Goal: Navigation & Orientation: Find specific page/section

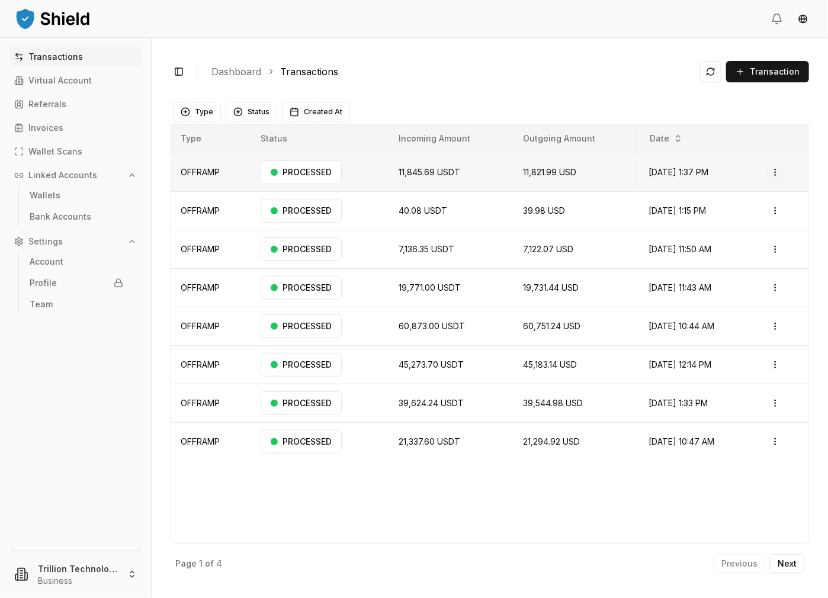
click at [769, 173] on html "Transactions Virtual Account Referrals Invoices Wallet Scans Linked Accounts Wa…" at bounding box center [414, 299] width 828 height 598
click at [758, 218] on p "View Details" at bounding box center [741, 218] width 44 height 7
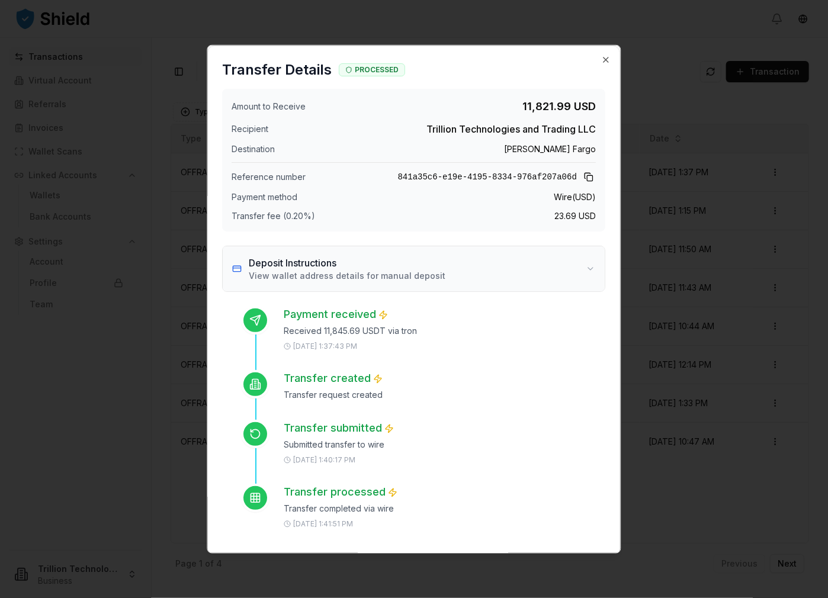
click at [533, 263] on button "Deposit Instructions View wallet address details for manual deposit" at bounding box center [414, 268] width 382 height 45
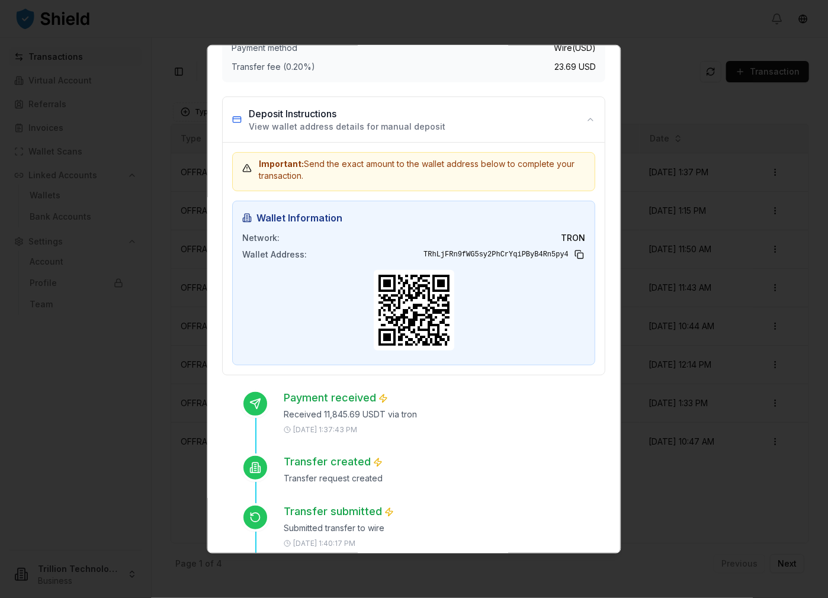
scroll to position [157, 0]
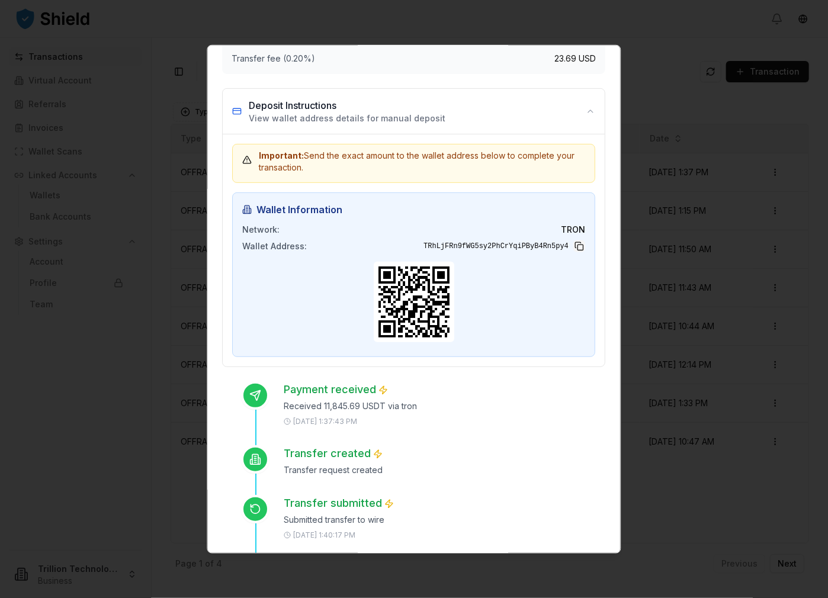
click at [574, 245] on button at bounding box center [580, 246] width 12 height 12
click at [395, 275] on icon at bounding box center [413, 301] width 71 height 71
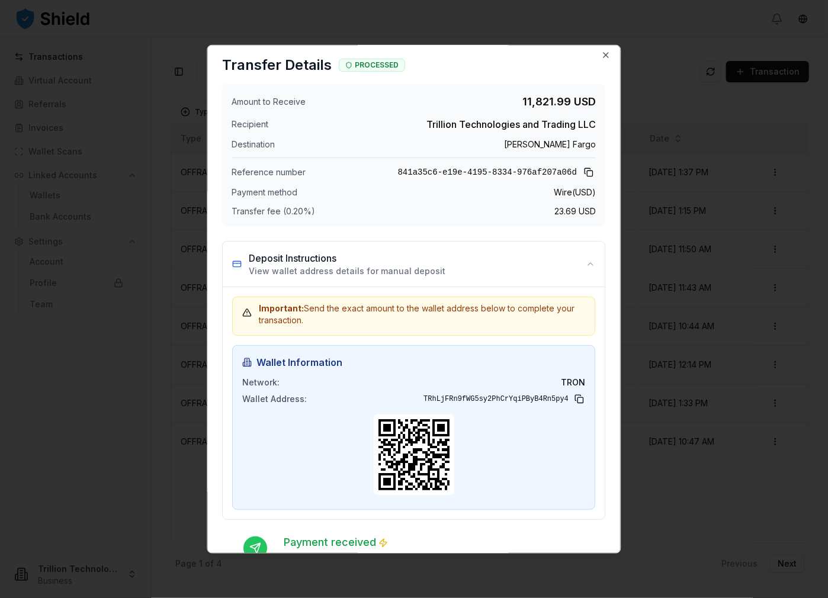
scroll to position [0, 0]
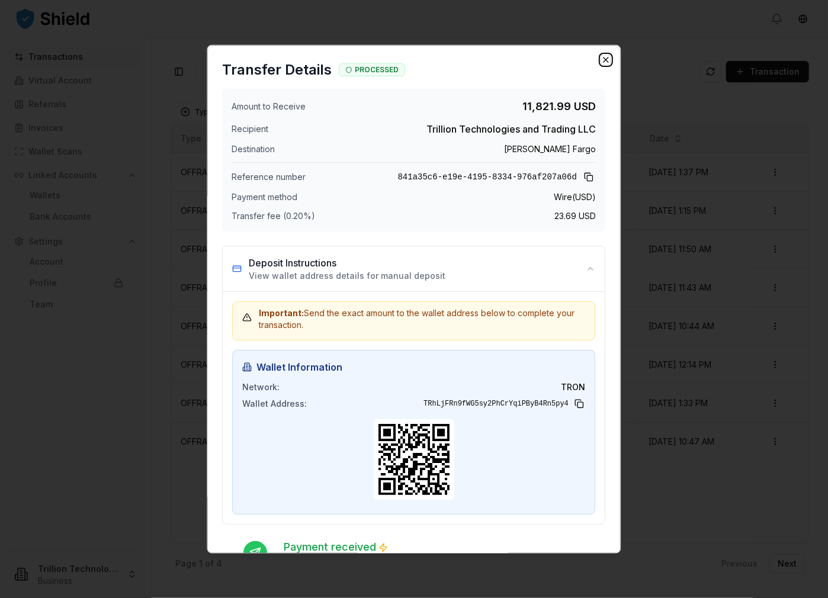
click at [601, 56] on icon "button" at bounding box center [605, 59] width 9 height 9
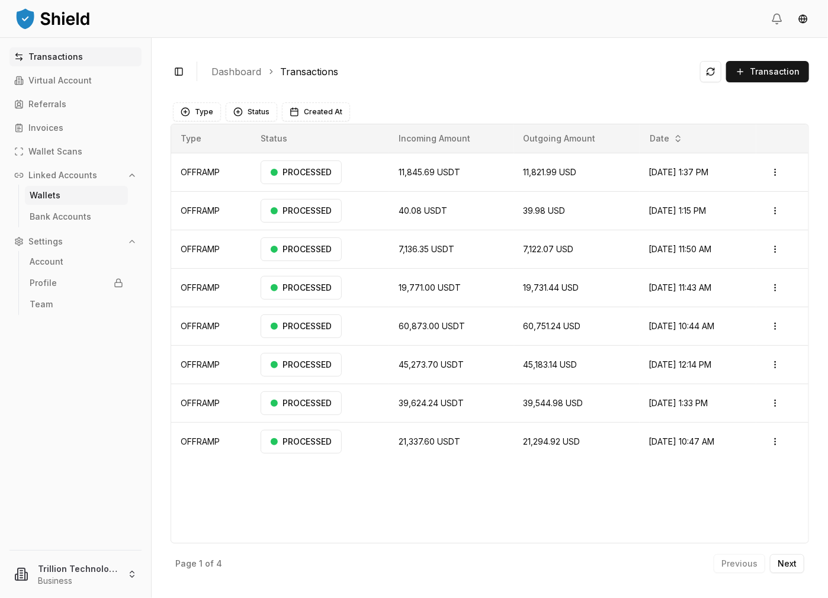
click at [86, 199] on link "Wallets" at bounding box center [76, 195] width 103 height 19
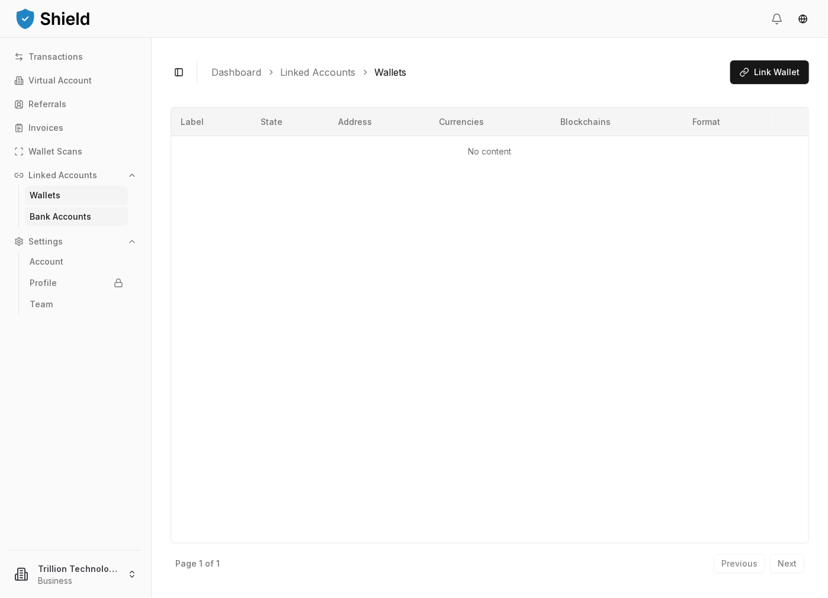
click at [76, 215] on p "Bank Accounts" at bounding box center [61, 217] width 62 height 8
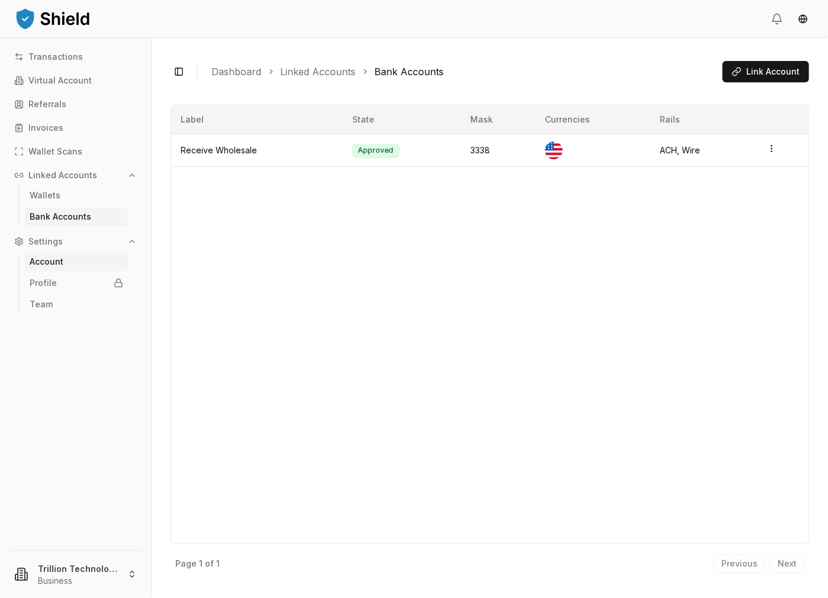
click at [67, 256] on link "Account" at bounding box center [76, 261] width 103 height 19
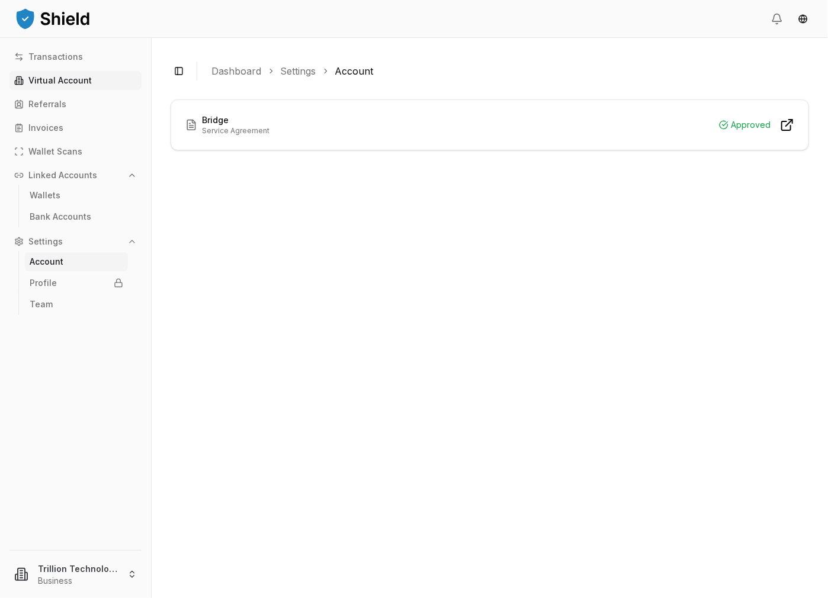
click at [92, 73] on link "Virtual Account" at bounding box center [75, 80] width 132 height 19
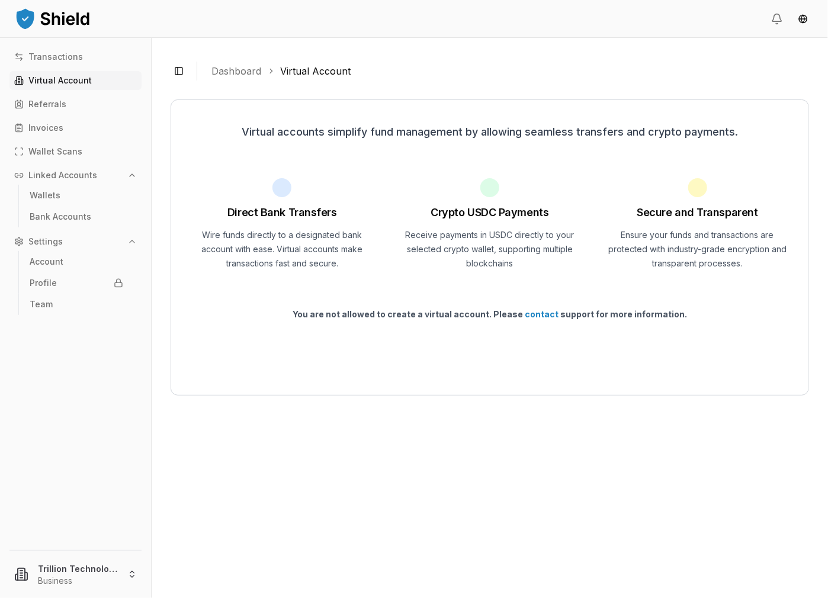
drag, startPoint x: 611, startPoint y: 468, endPoint x: 610, endPoint y: 481, distance: 12.4
click at [611, 468] on main "Virtual accounts simplify fund management by allowing seamless transfers and cr…" at bounding box center [489, 337] width 638 height 484
